Goal: Information Seeking & Learning: Learn about a topic

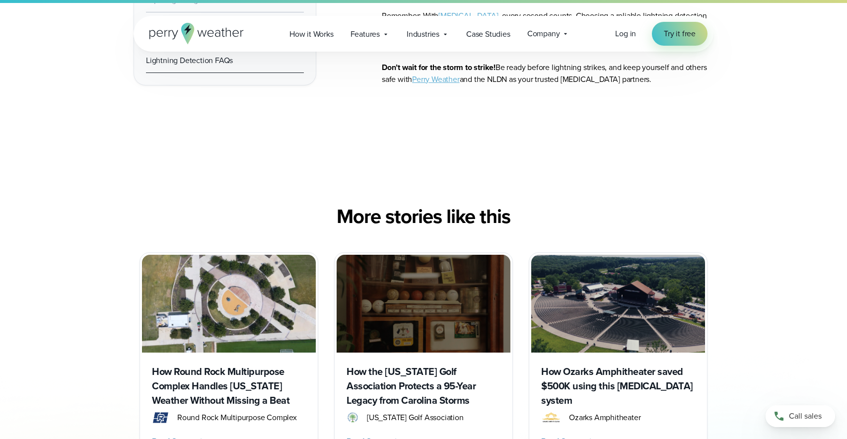
scroll to position [6267, 0]
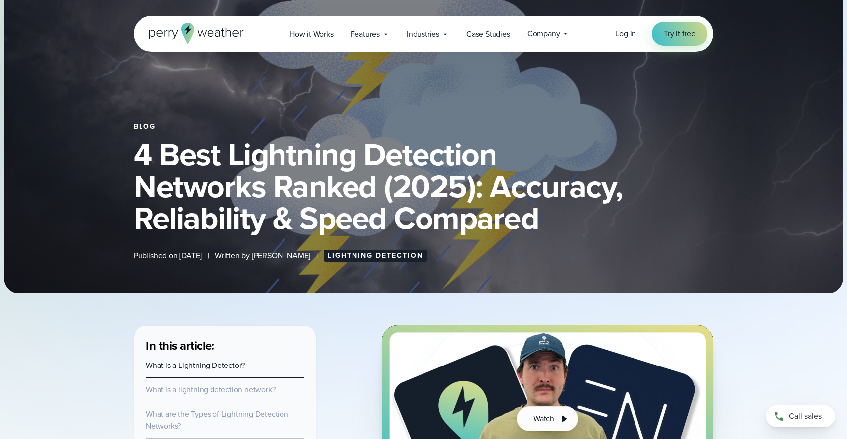
scroll to position [0, 0]
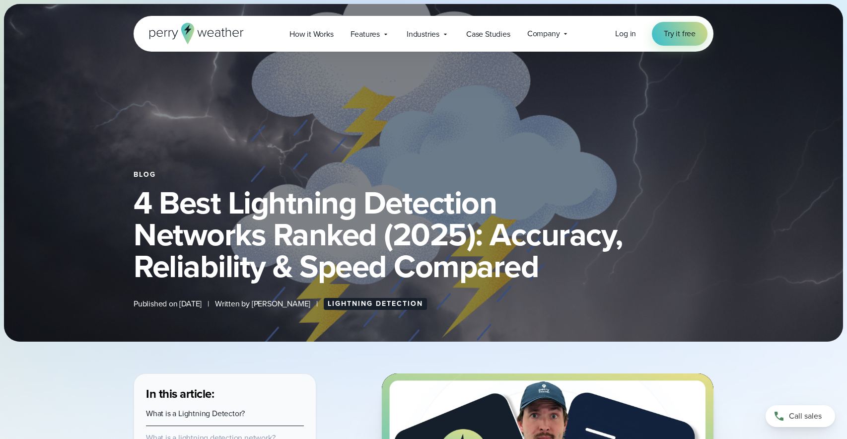
click at [459, 191] on h1 "4 Best Lightning Detection Networks Ranked (2025): Accuracy, Reliability & Spee…" at bounding box center [423, 234] width 580 height 95
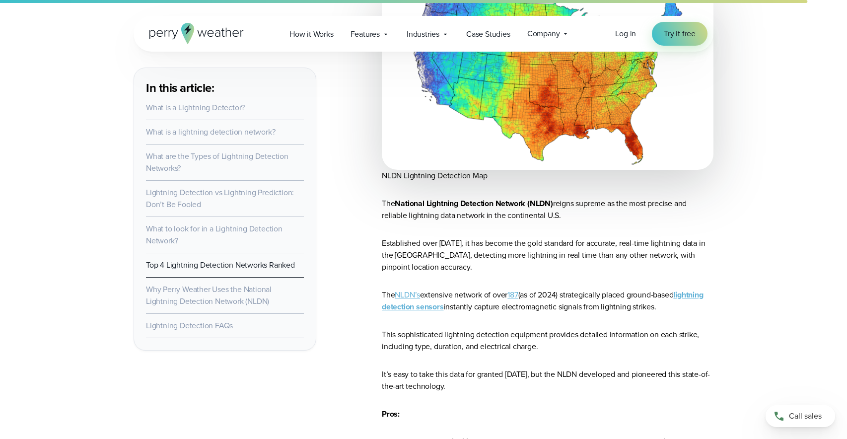
scroll to position [4814, 0]
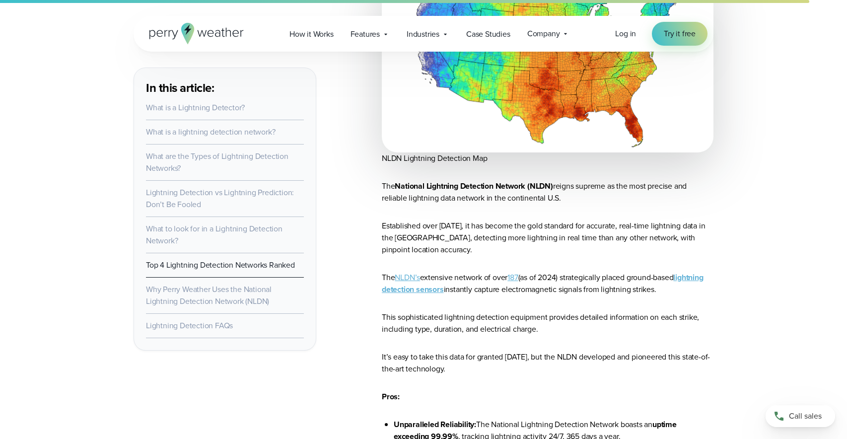
click at [414, 271] on link "NLDN’s" at bounding box center [407, 276] width 25 height 11
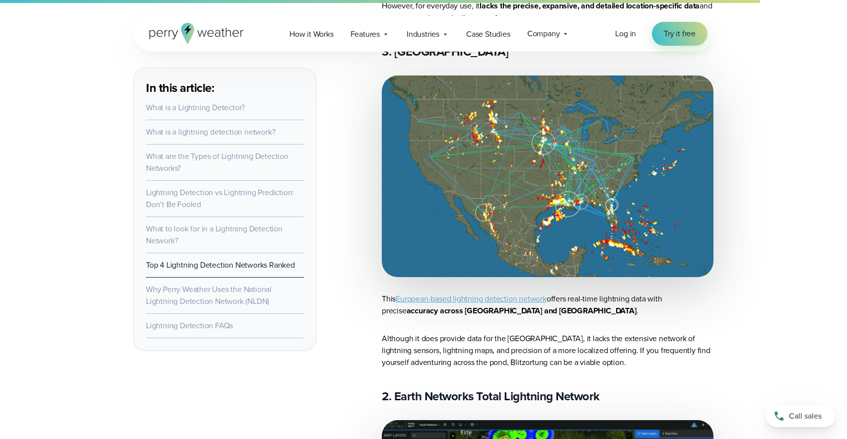
scroll to position [3928, 0]
